Goal: Book appointment/travel/reservation

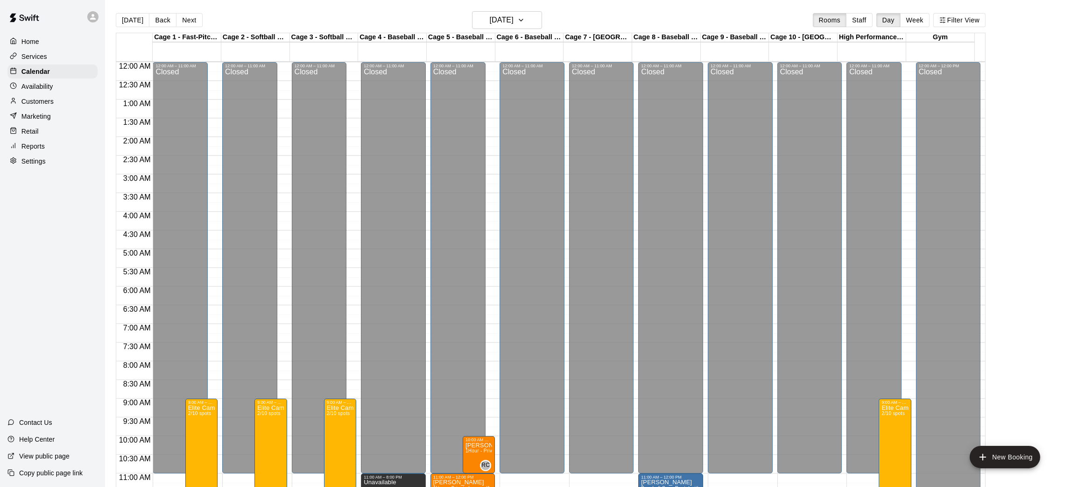
scroll to position [351, 0]
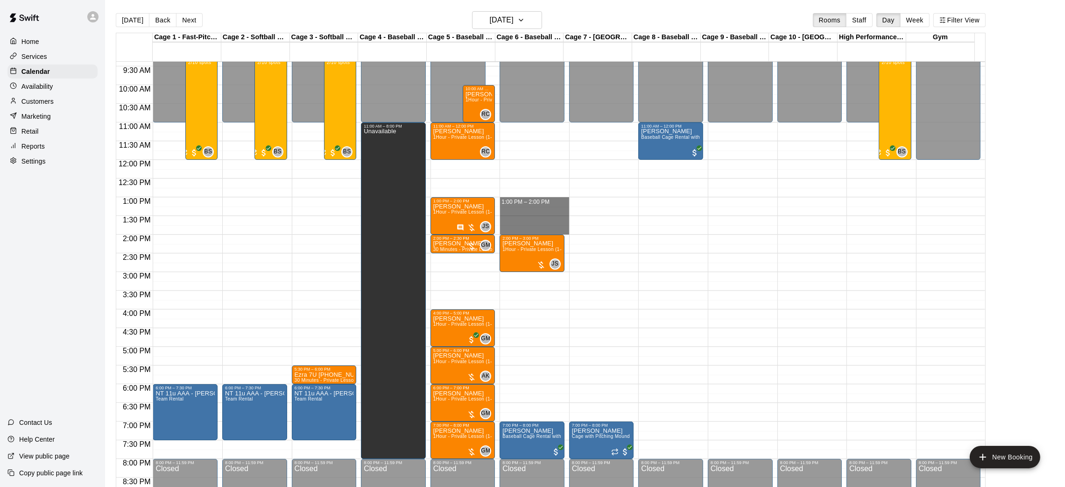
drag, startPoint x: 518, startPoint y: 200, endPoint x: 521, endPoint y: 228, distance: 27.7
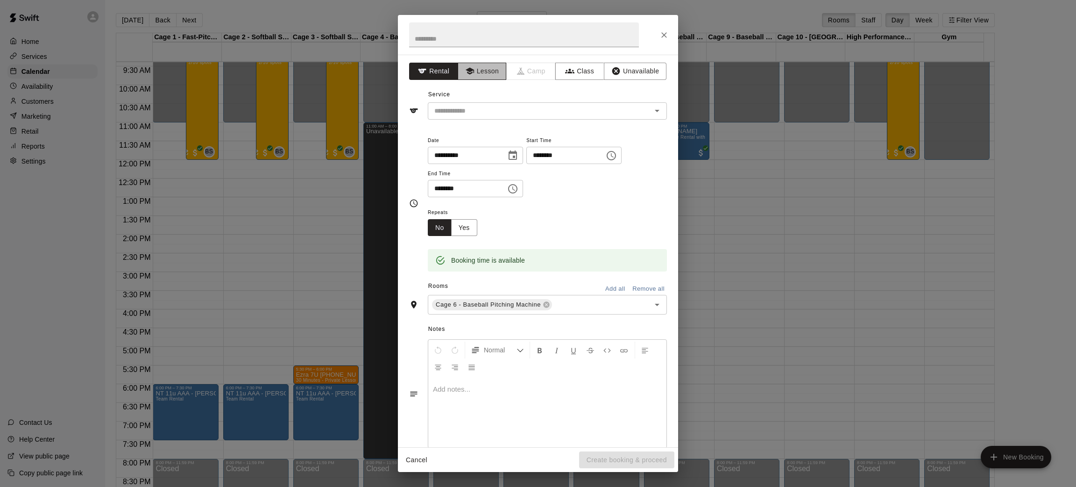
click at [474, 67] on button "Lesson" at bounding box center [482, 71] width 49 height 17
click at [486, 103] on div "​" at bounding box center [547, 110] width 239 height 17
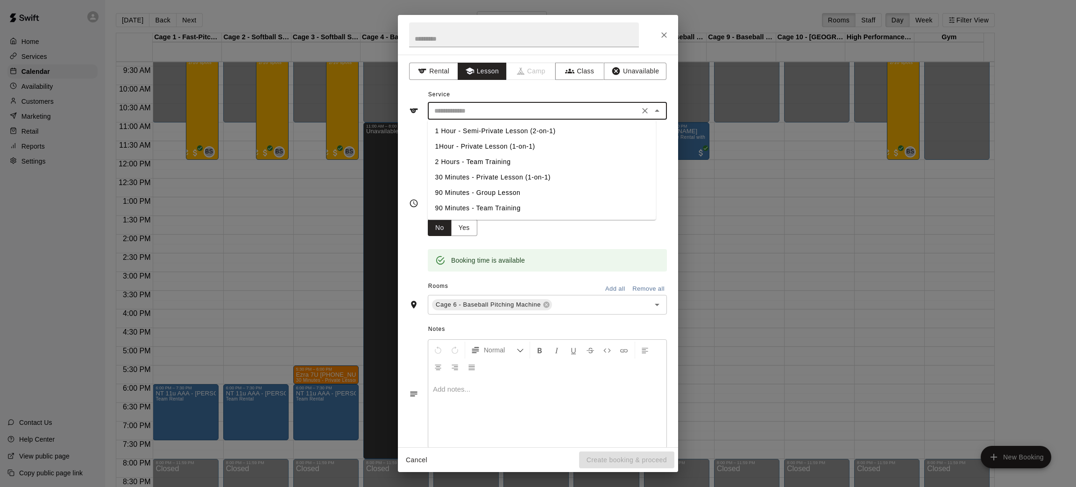
click at [490, 147] on li "1Hour - Private Lesson (1-on-1)" at bounding box center [542, 146] width 228 height 15
type input "**********"
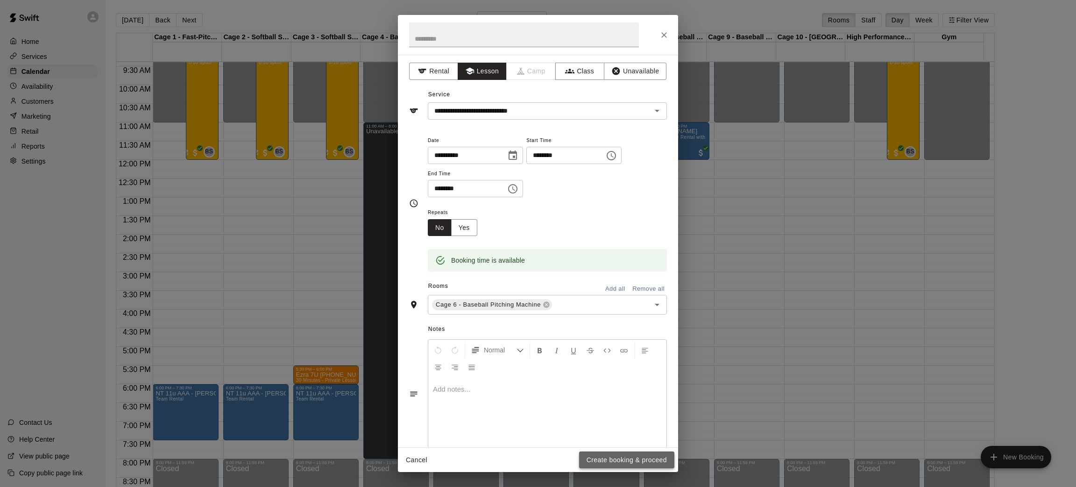
click at [599, 464] on button "Create booking & proceed" at bounding box center [626, 459] width 95 height 17
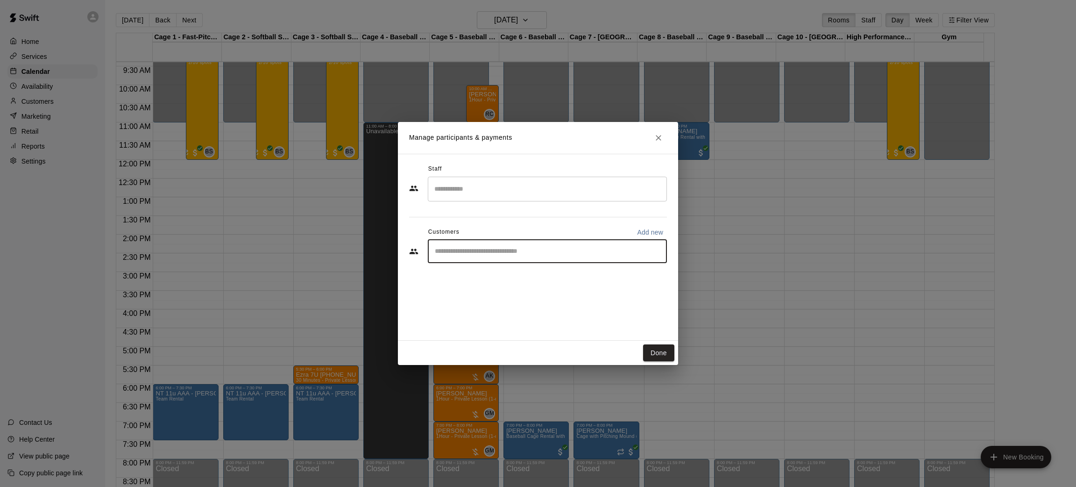
click at [535, 249] on input "Start typing to search customers..." at bounding box center [547, 251] width 231 height 9
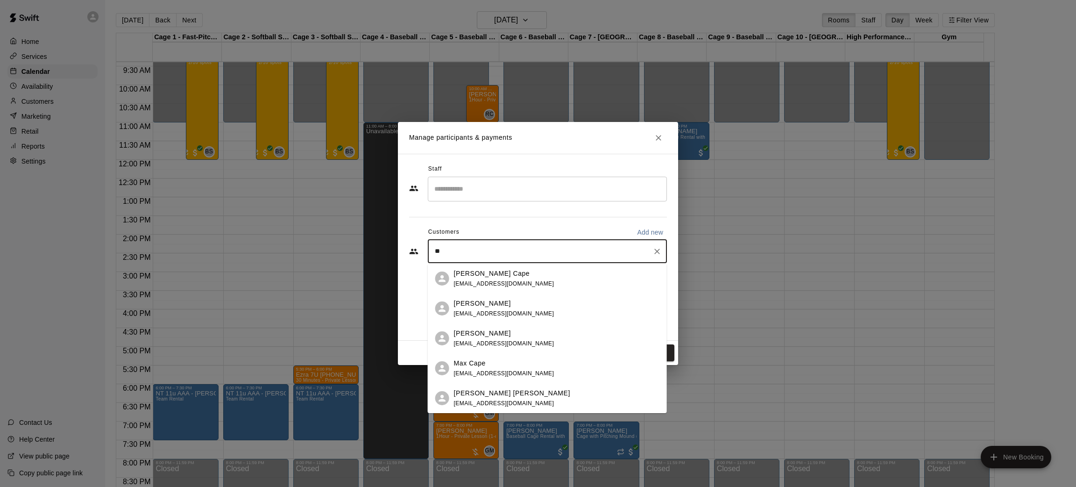
type input "*"
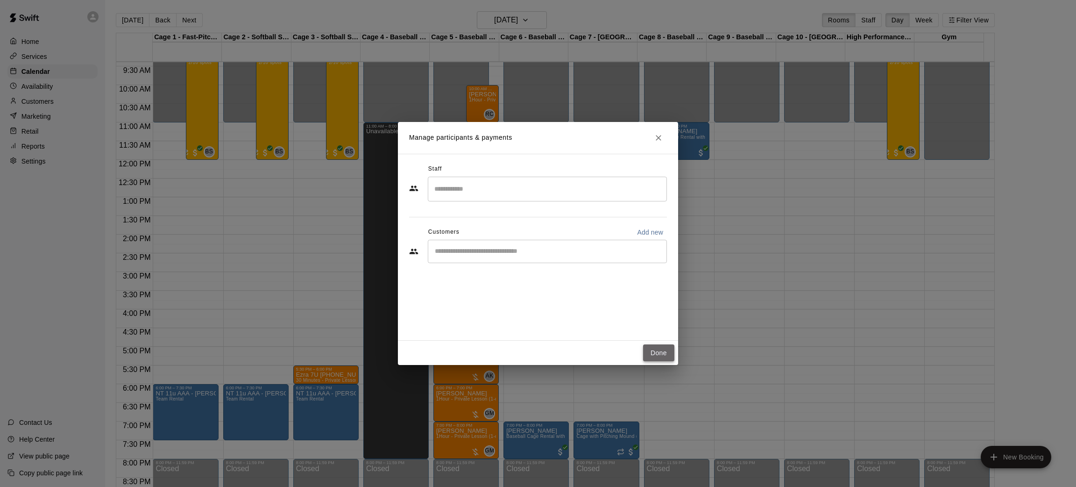
click at [655, 358] on button "Done" at bounding box center [658, 352] width 31 height 17
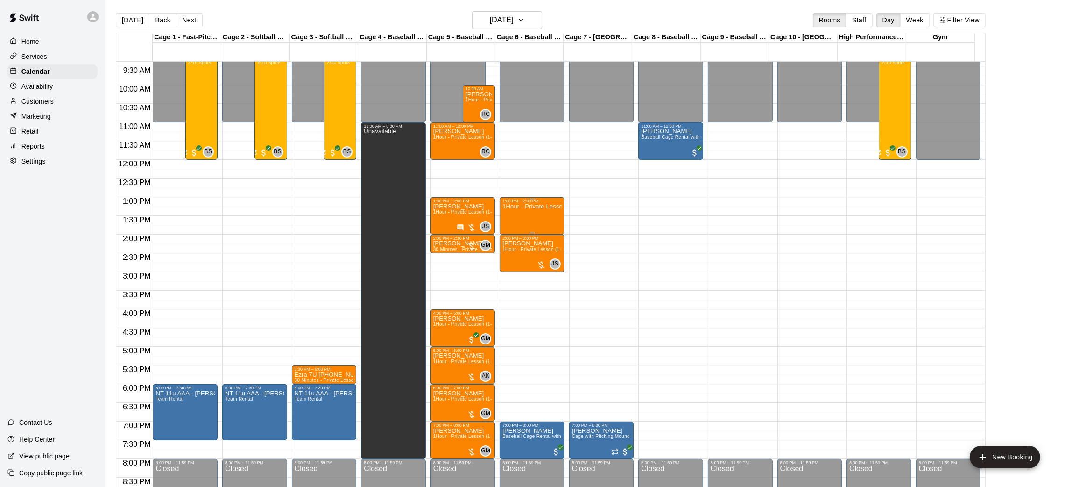
click at [515, 206] on p "1Hour - Private Lesson (1-on-1)" at bounding box center [532, 206] width 59 height 0
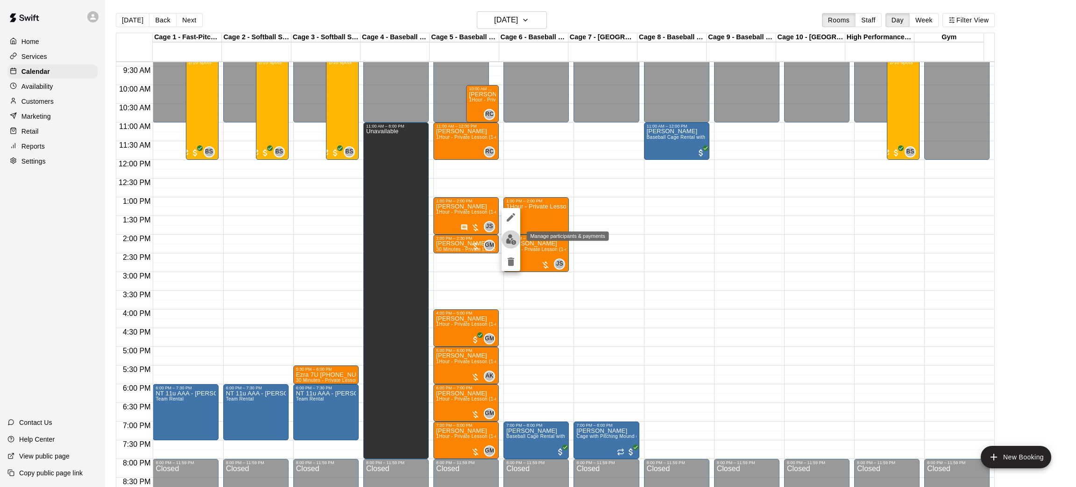
click at [508, 242] on img "edit" at bounding box center [511, 239] width 11 height 11
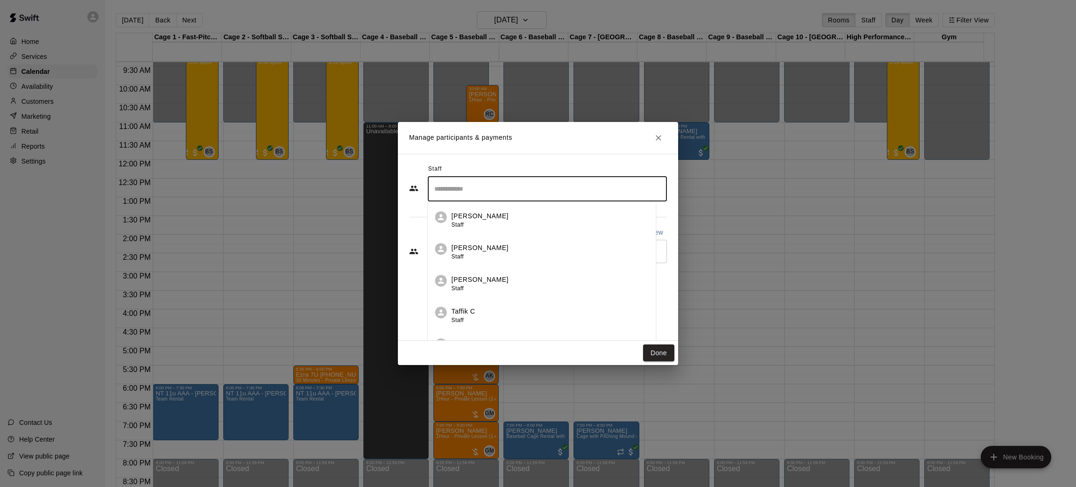
click at [473, 188] on input "Search staff" at bounding box center [547, 189] width 231 height 16
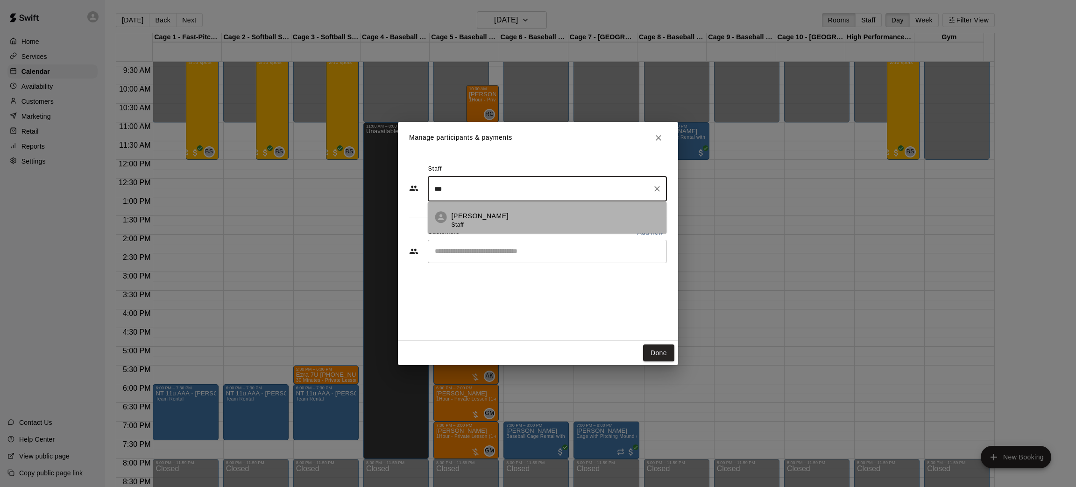
click at [482, 215] on p "[PERSON_NAME]" at bounding box center [480, 216] width 57 height 10
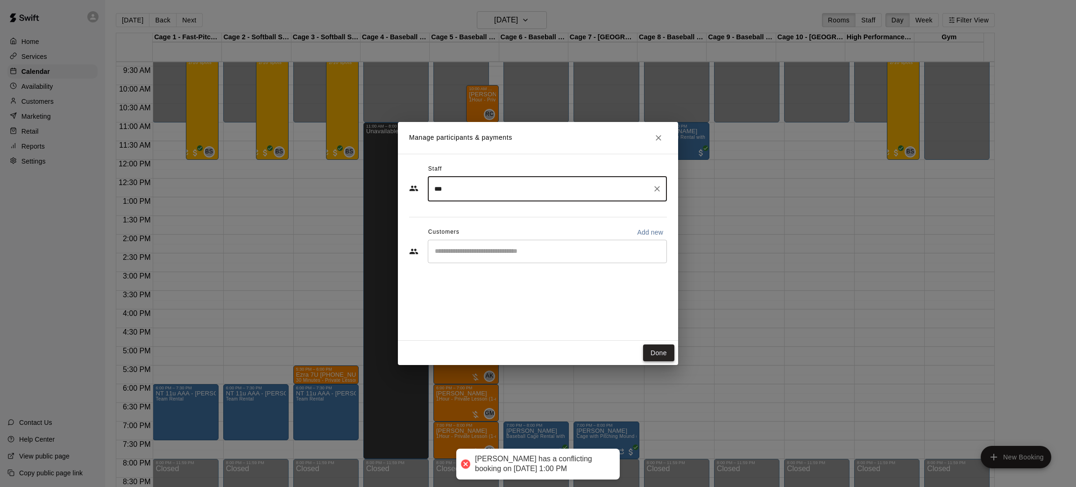
type input "***"
click at [660, 355] on button "Done" at bounding box center [658, 352] width 31 height 17
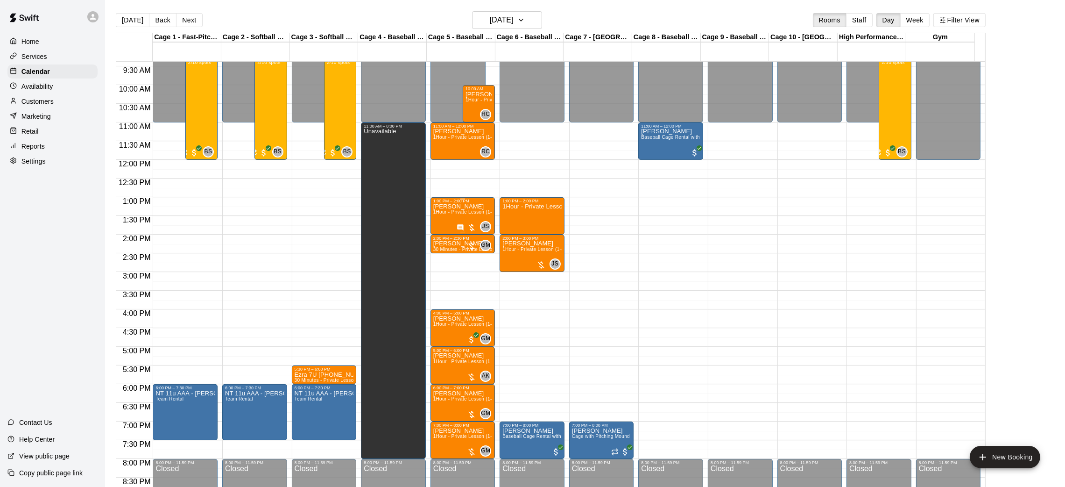
click at [470, 209] on div "[PERSON_NAME] 1Hour - Private Lesson (1-on-1)" at bounding box center [462, 446] width 59 height 487
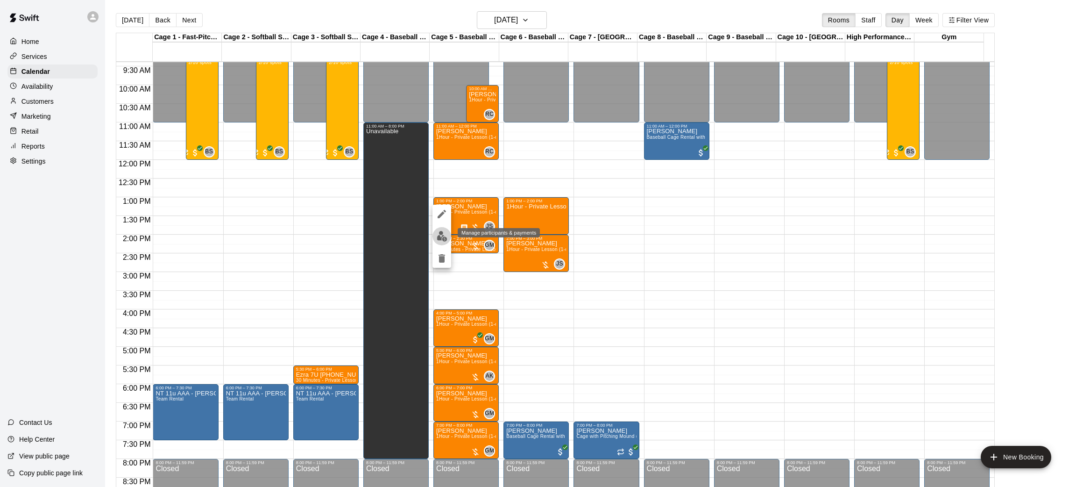
click at [440, 234] on img "edit" at bounding box center [442, 236] width 11 height 11
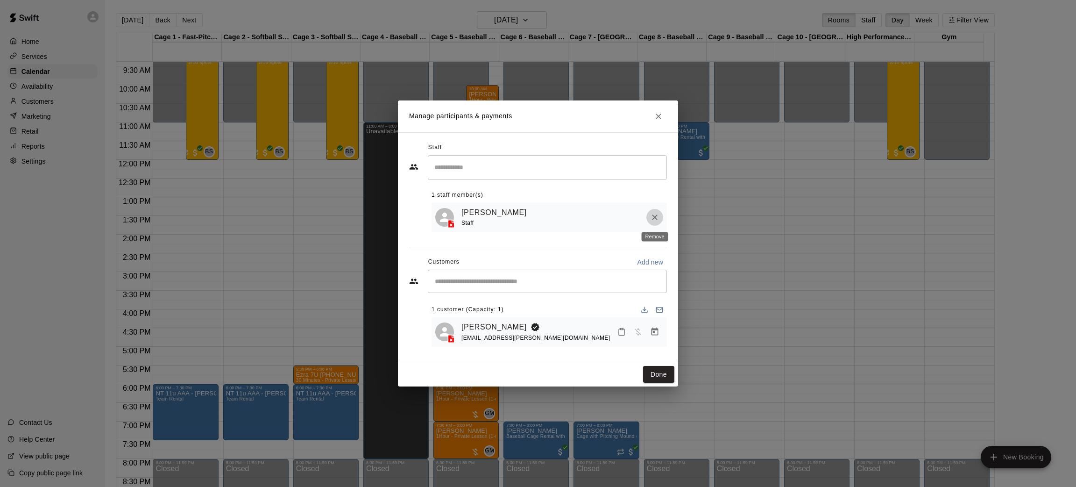
click at [653, 215] on icon "Remove" at bounding box center [655, 217] width 6 height 6
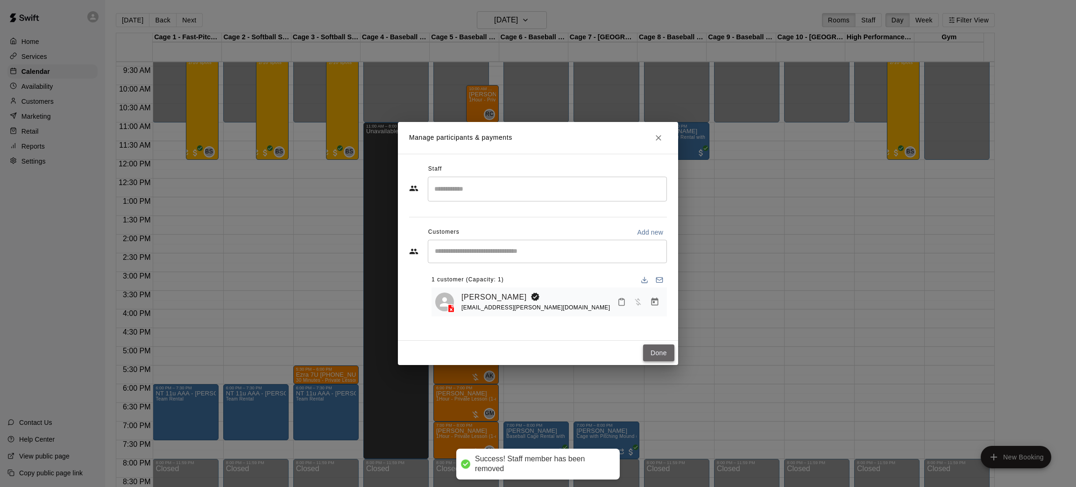
click at [660, 348] on button "Done" at bounding box center [658, 352] width 31 height 17
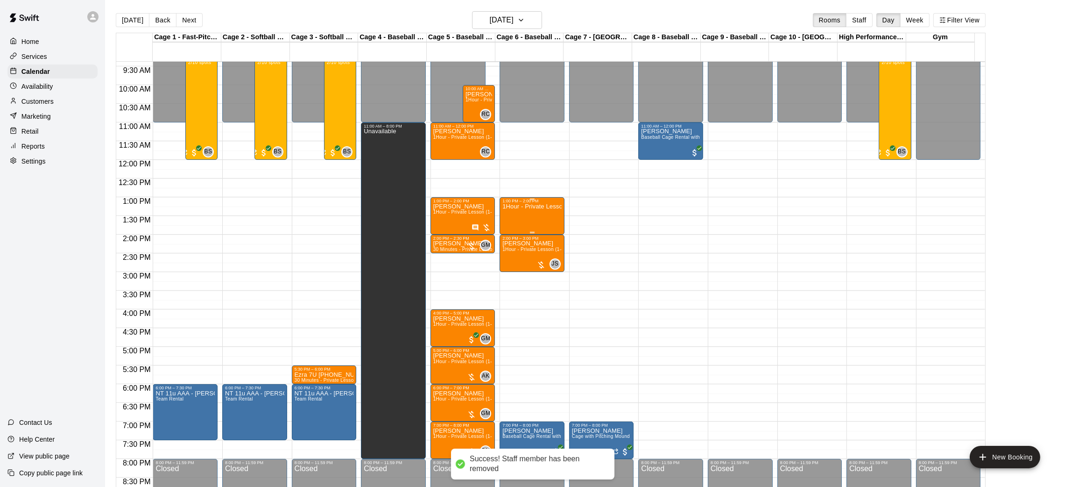
click at [526, 206] on p "1Hour - Private Lesson (1-on-1)" at bounding box center [532, 206] width 59 height 0
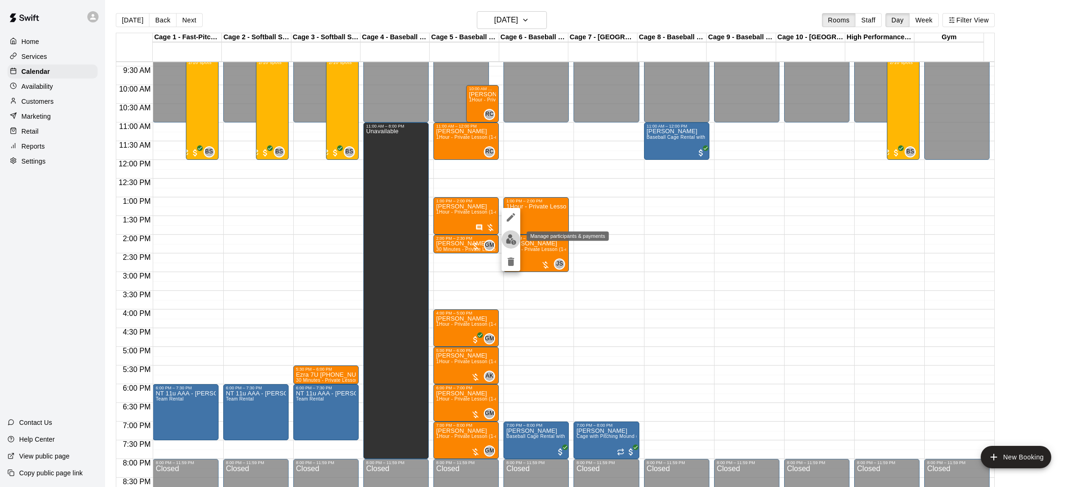
click at [508, 240] on img "edit" at bounding box center [511, 239] width 11 height 11
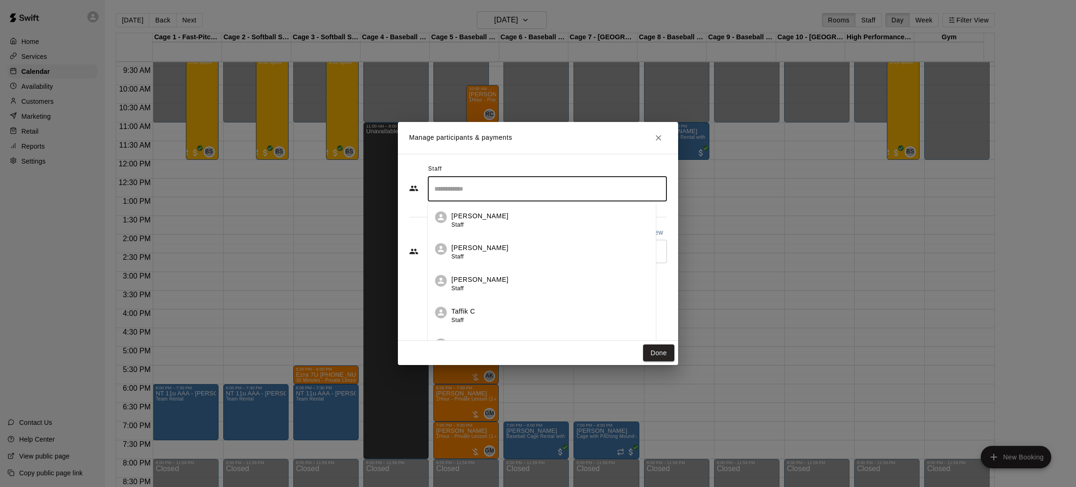
click at [500, 184] on input "Search staff" at bounding box center [547, 189] width 231 height 16
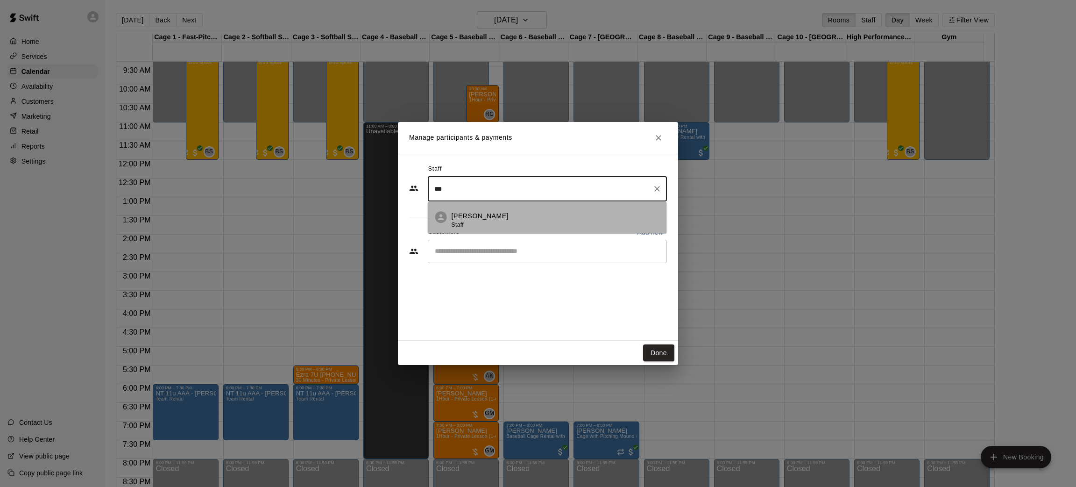
click at [498, 207] on li "[PERSON_NAME] Staff" at bounding box center [547, 217] width 239 height 32
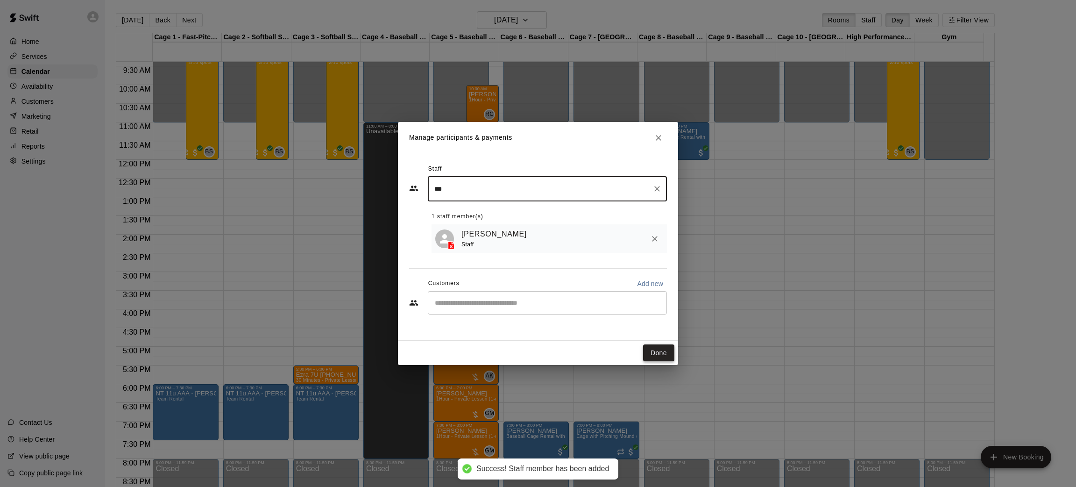
type input "***"
click at [655, 353] on button "Done" at bounding box center [658, 352] width 31 height 17
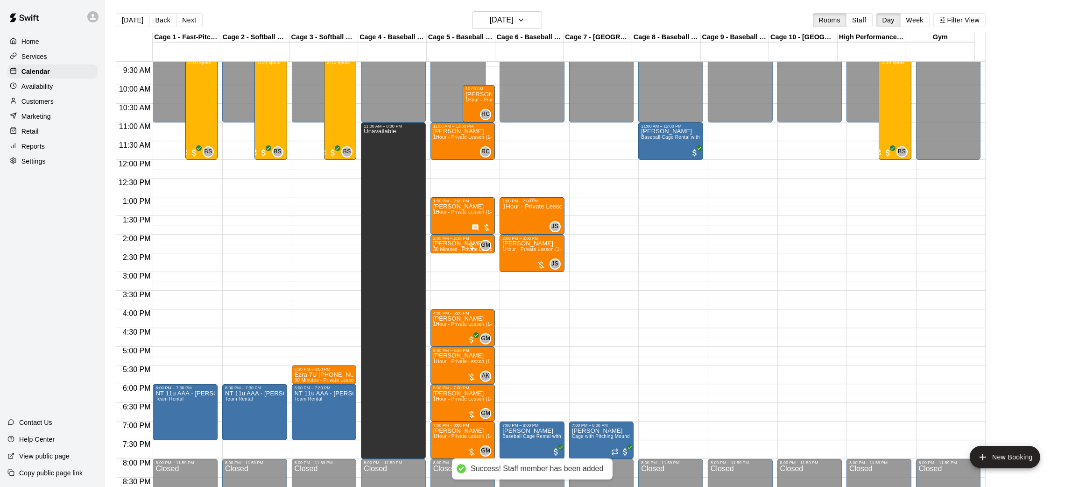
click at [531, 214] on div "1Hour - Private Lesson (1-on-1)" at bounding box center [532, 446] width 59 height 487
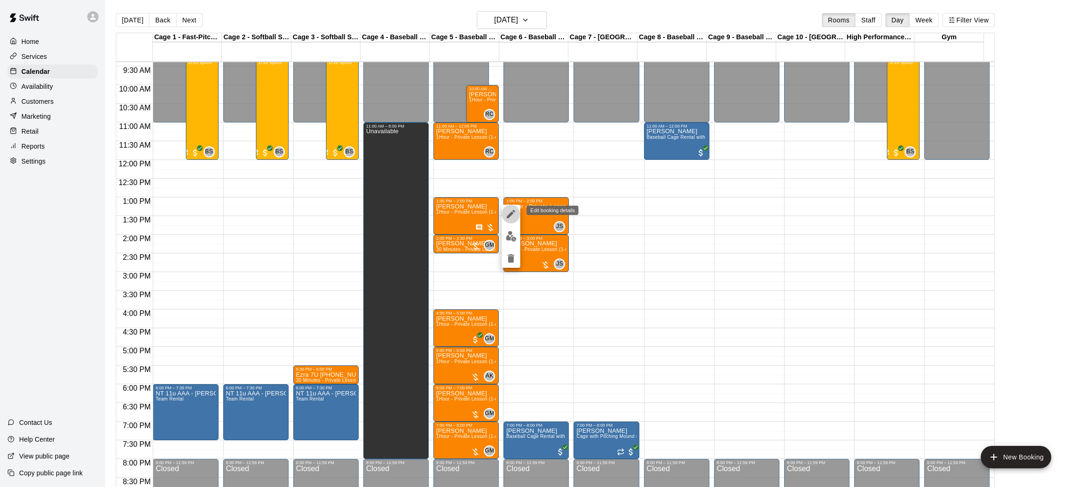
click at [515, 209] on icon "edit" at bounding box center [510, 213] width 11 height 11
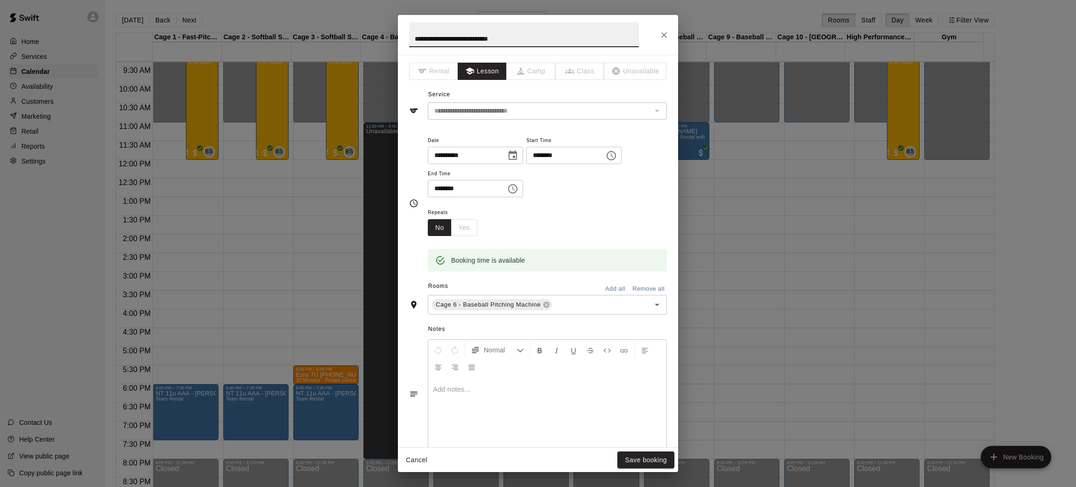
drag, startPoint x: 528, startPoint y: 44, endPoint x: 376, endPoint y: 15, distance: 154.5
click at [376, 15] on div "**********" at bounding box center [538, 243] width 1076 height 487
type input "**********"
click at [649, 460] on button "Save booking" at bounding box center [645, 459] width 57 height 17
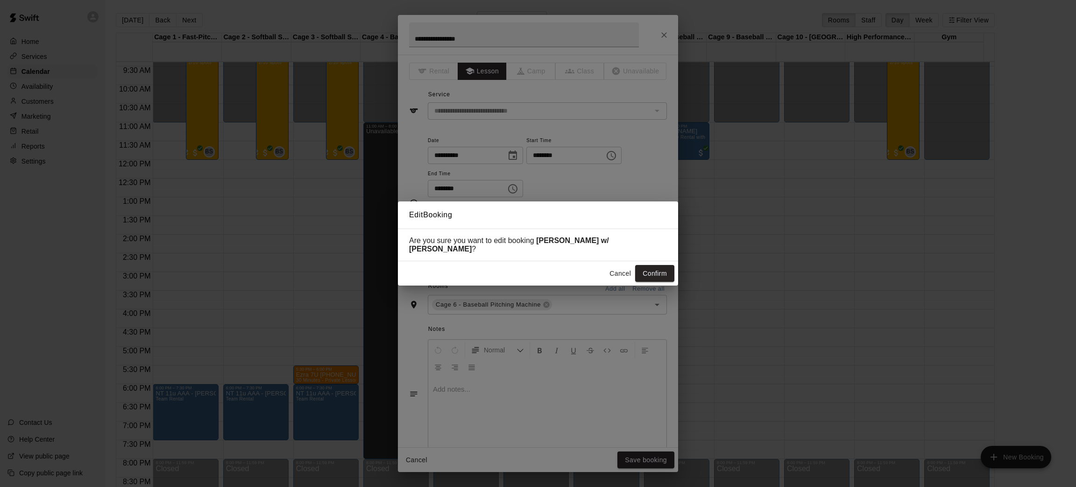
click at [652, 261] on div "Cancel Confirm" at bounding box center [538, 273] width 280 height 25
click at [657, 270] on button "Confirm" at bounding box center [654, 273] width 39 height 17
